Goal: Navigation & Orientation: Find specific page/section

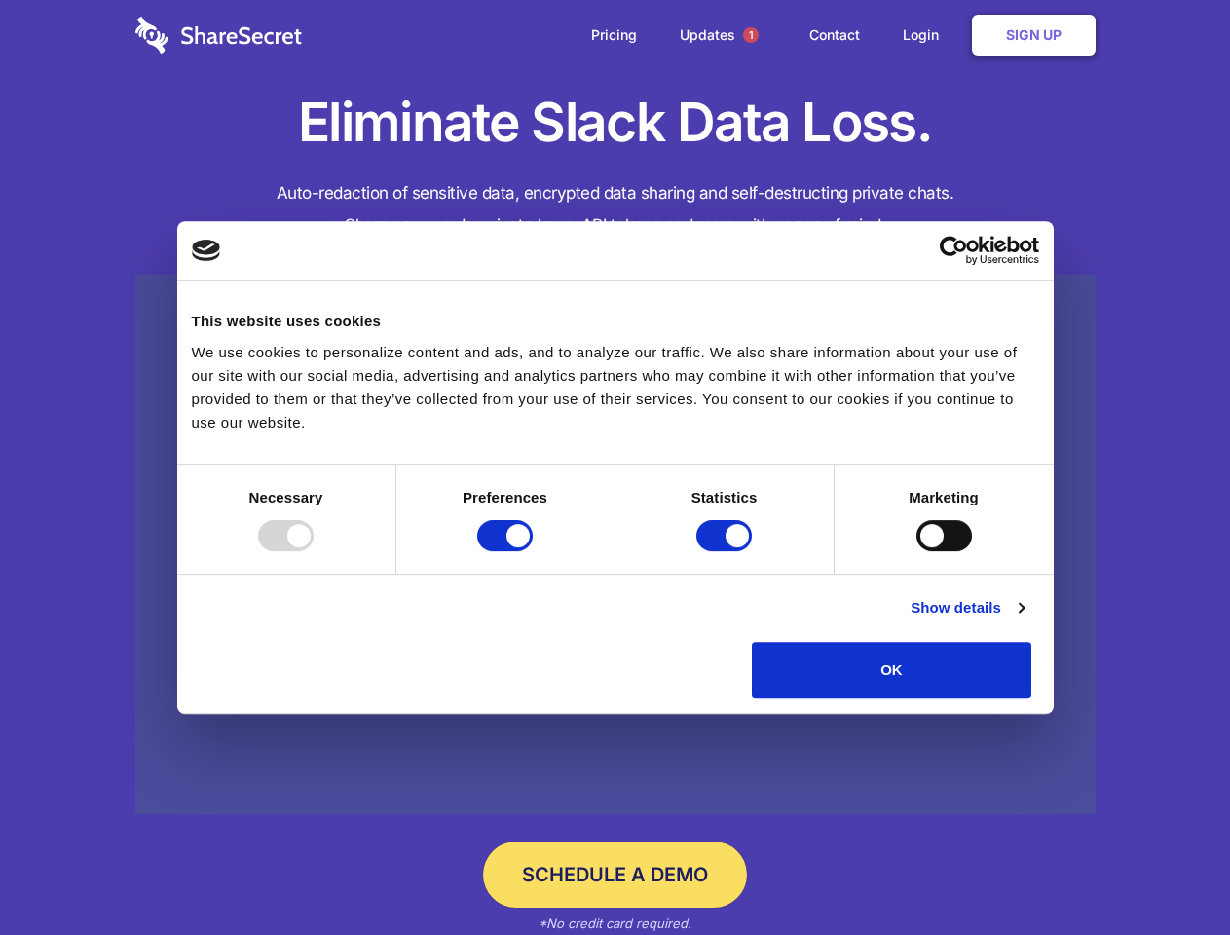
click at [314, 551] on div at bounding box center [285, 535] width 55 height 31
click at [533, 551] on input "Preferences" at bounding box center [504, 535] width 55 height 31
checkbox input "false"
click at [726, 551] on input "Statistics" at bounding box center [723, 535] width 55 height 31
checkbox input "false"
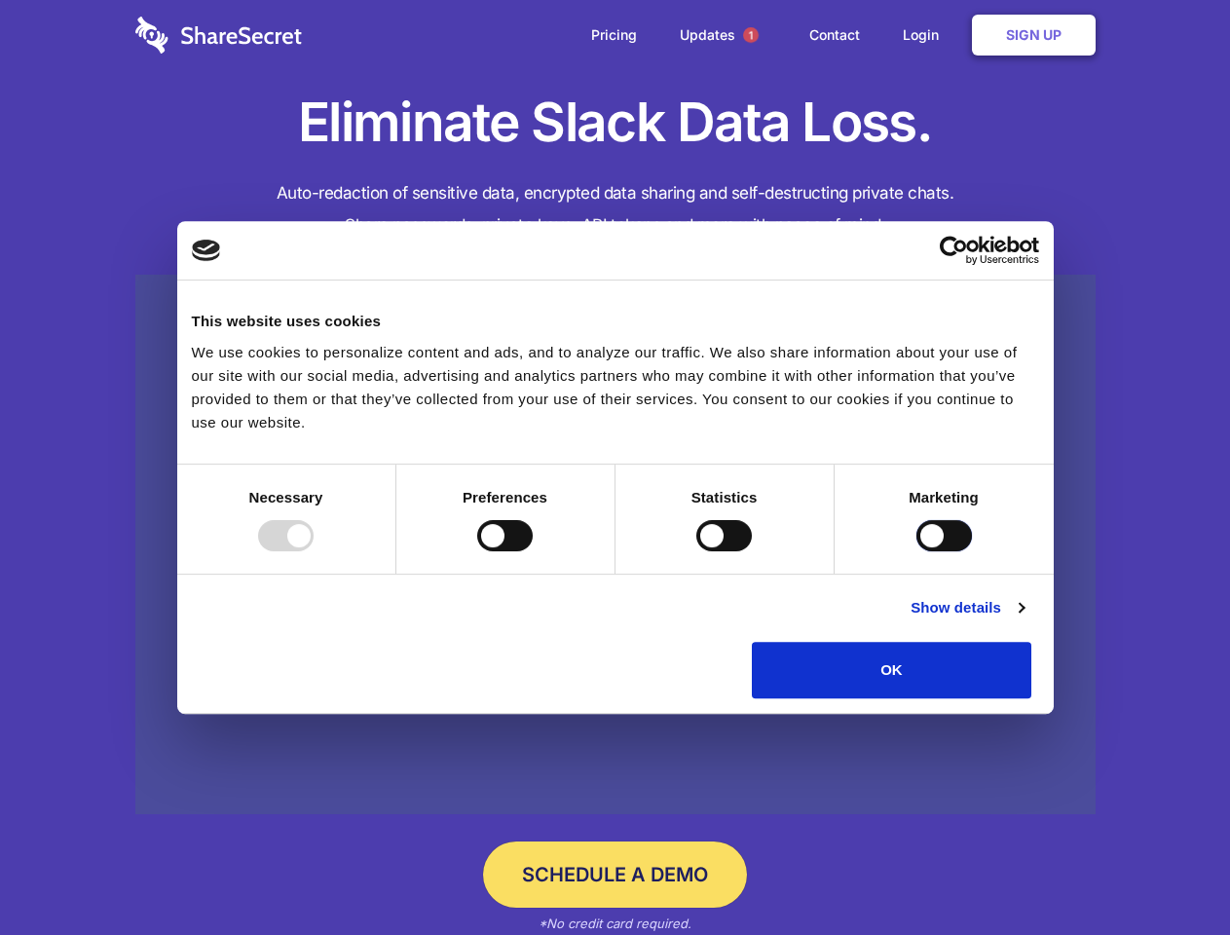
click at [916, 551] on input "Marketing" at bounding box center [943, 535] width 55 height 31
checkbox input "true"
click at [1023, 619] on link "Show details" at bounding box center [966, 607] width 113 height 23
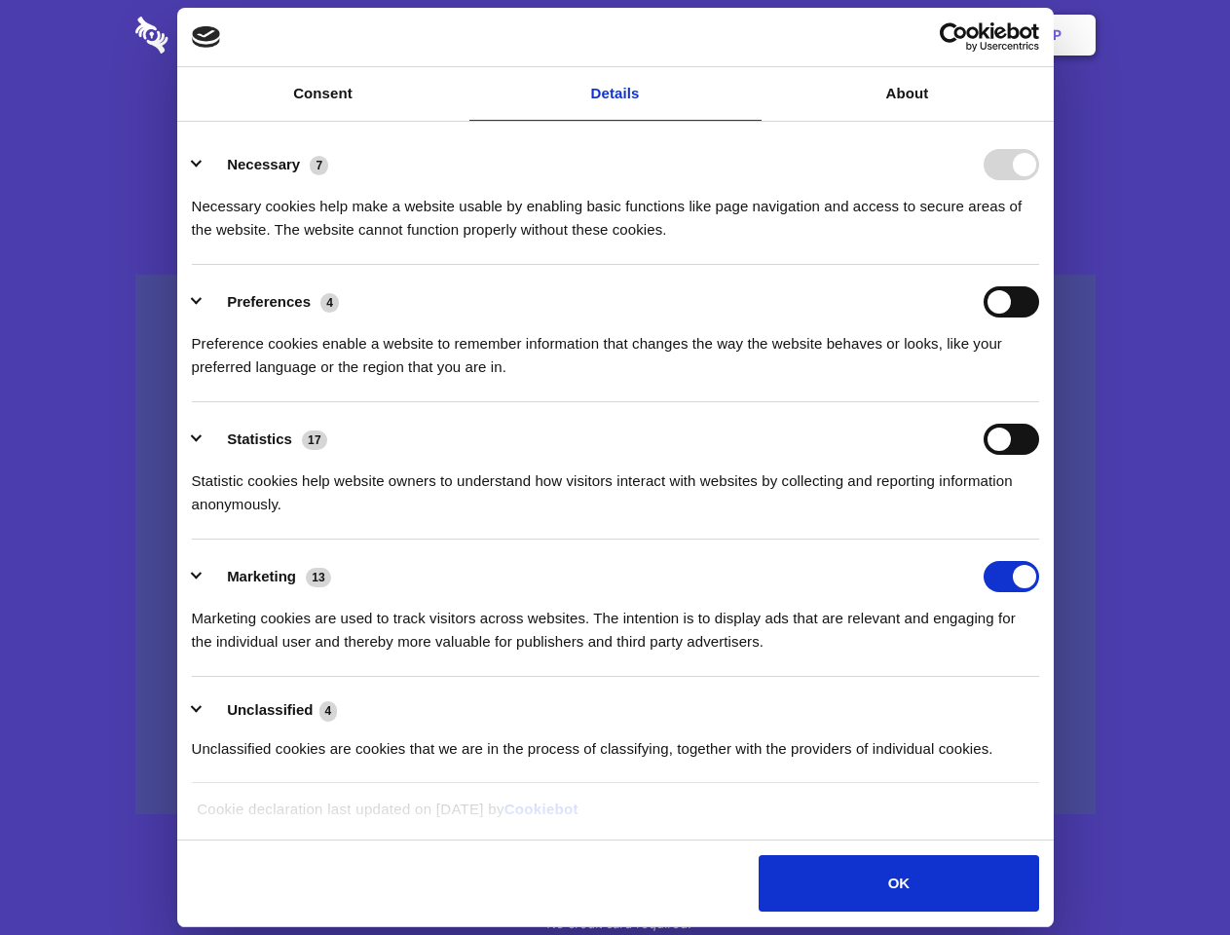
click at [1039, 265] on li "Necessary 7 Necessary cookies help make a website usable by enabling basic func…" at bounding box center [615, 196] width 847 height 137
click at [750, 35] on span "1" at bounding box center [751, 35] width 16 height 16
